Goal: Transaction & Acquisition: Book appointment/travel/reservation

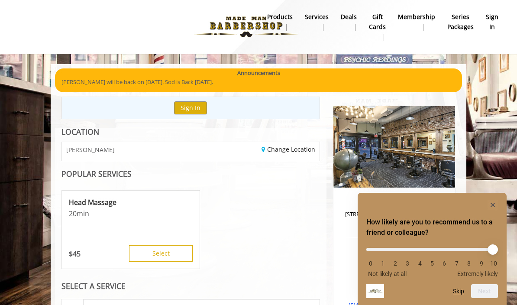
click at [496, 204] on rect "Hide survey" at bounding box center [493, 205] width 10 height 10
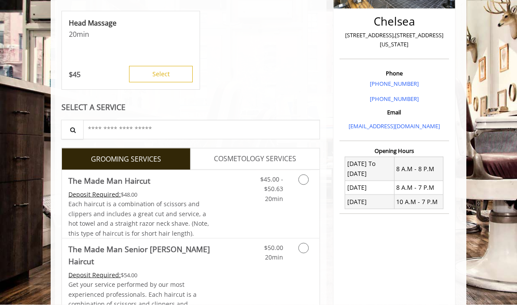
scroll to position [180, 0]
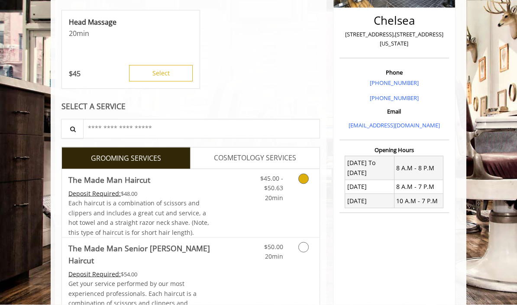
click at [305, 178] on icon "Grooming services" at bounding box center [303, 179] width 10 height 10
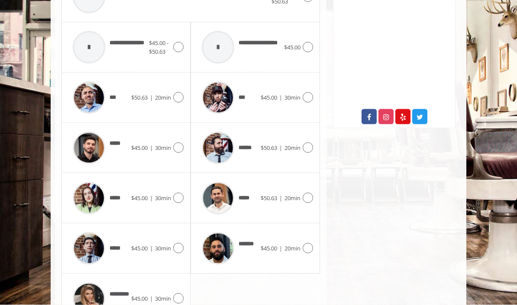
scroll to position [411, 0]
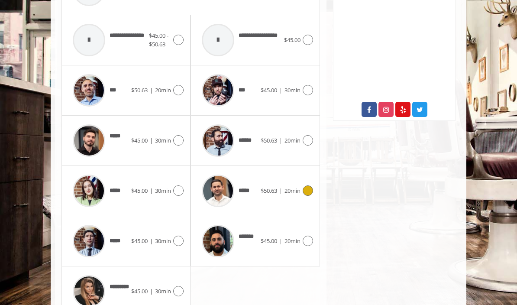
click at [313, 186] on icon at bounding box center [308, 190] width 10 height 10
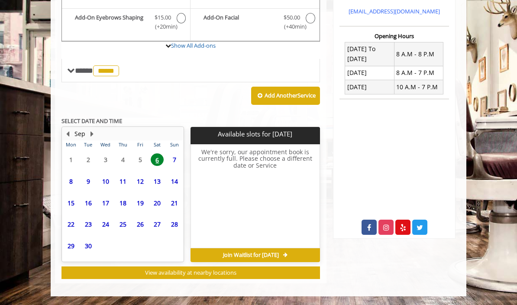
scroll to position [207, 0]
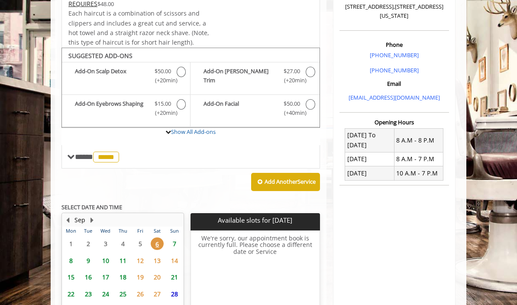
click at [178, 241] on span "7" at bounding box center [174, 243] width 13 height 13
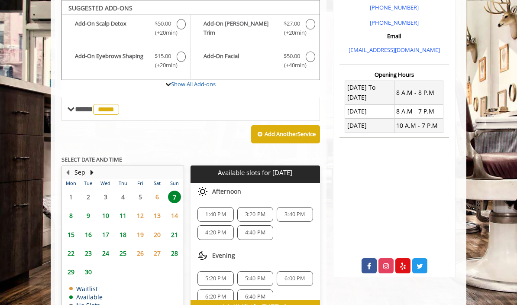
scroll to position [253, 0]
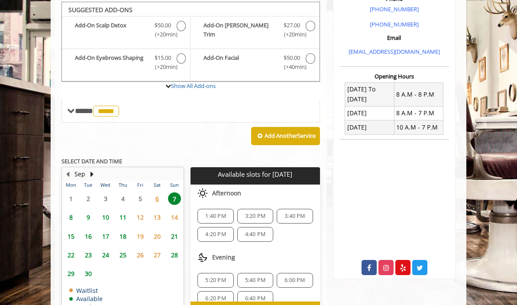
click at [219, 209] on div "1:40 PM" at bounding box center [215, 216] width 36 height 15
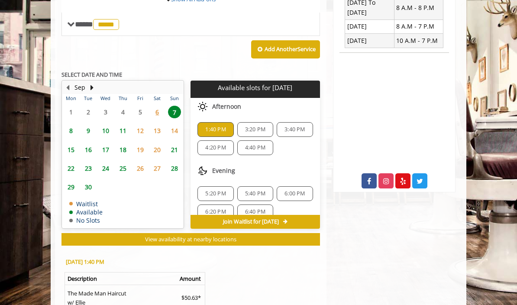
scroll to position [422, 0]
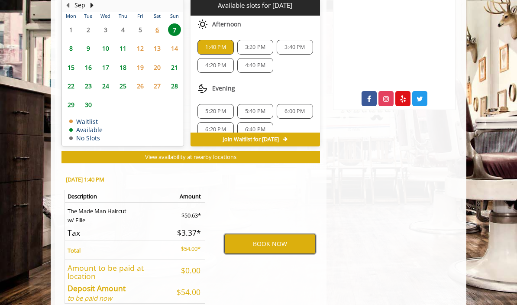
click at [295, 246] on button "BOOK NOW" at bounding box center [269, 244] width 91 height 20
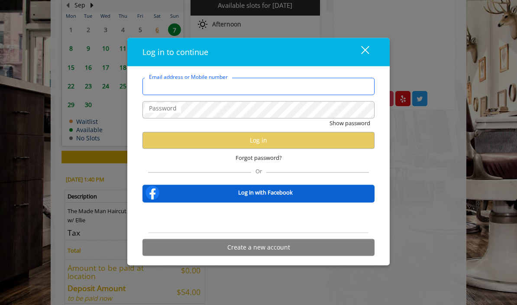
type input "**********"
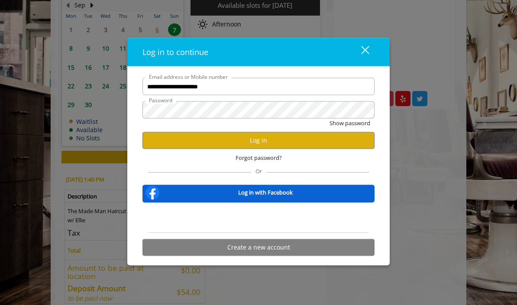
click at [349, 128] on button "Show password" at bounding box center [350, 123] width 41 height 9
click at [359, 149] on button "Log in" at bounding box center [258, 140] width 232 height 17
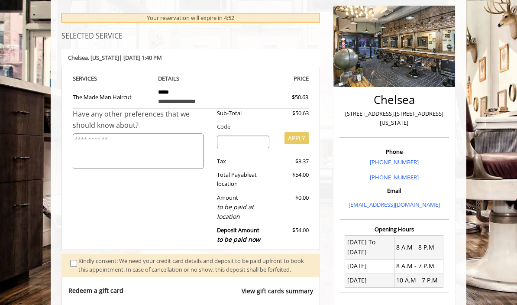
scroll to position [163, 0]
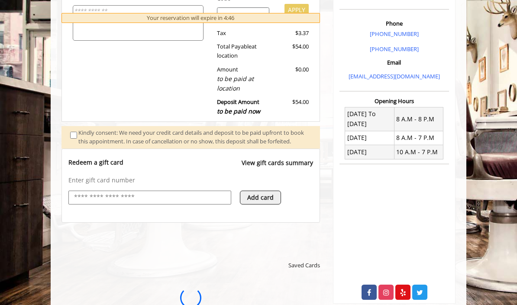
scroll to position [0, 0]
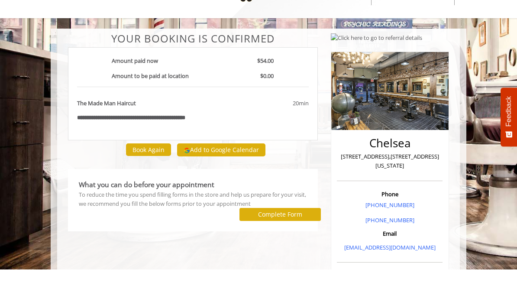
scroll to position [38, 0]
